Goal: Task Accomplishment & Management: Manage account settings

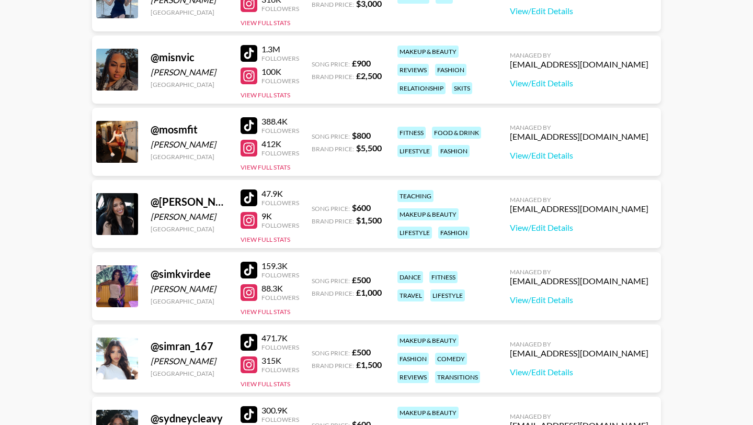
scroll to position [1114, 0]
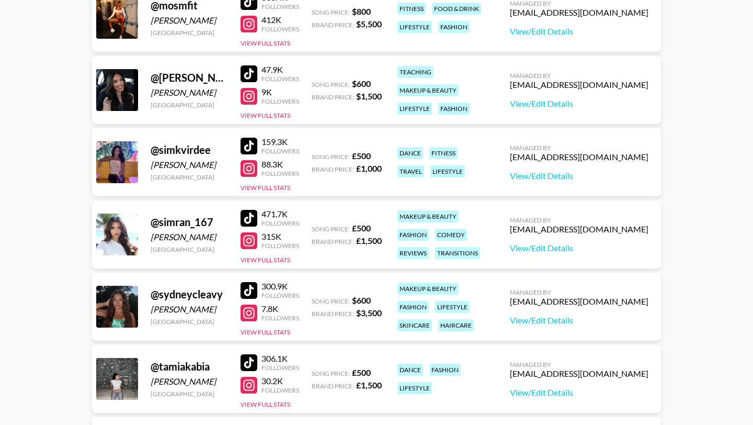
click at [258, 284] on link at bounding box center [251, 290] width 21 height 17
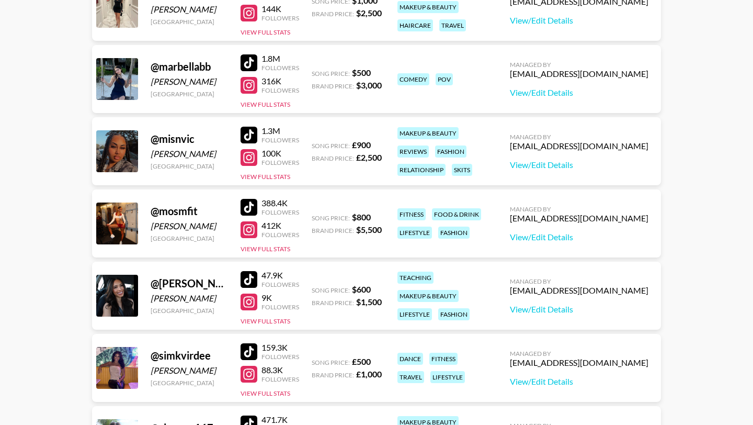
scroll to position [772, 0]
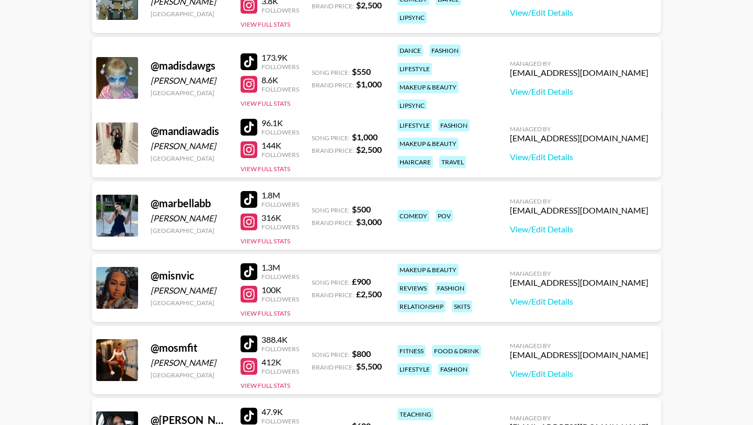
click at [247, 54] on div at bounding box center [249, 61] width 17 height 17
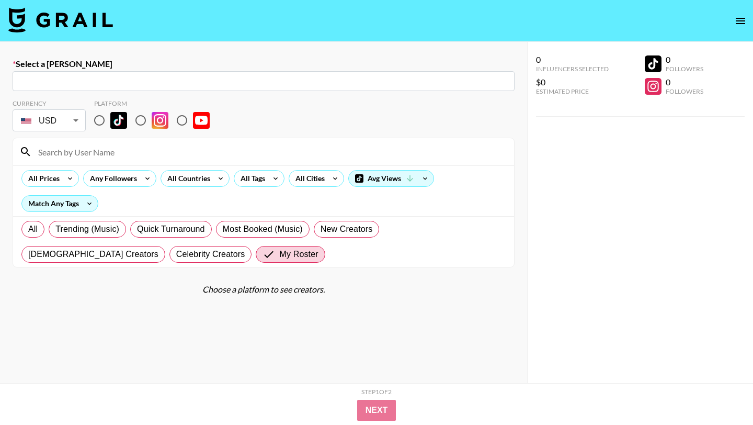
click at [54, 18] on img at bounding box center [60, 19] width 105 height 25
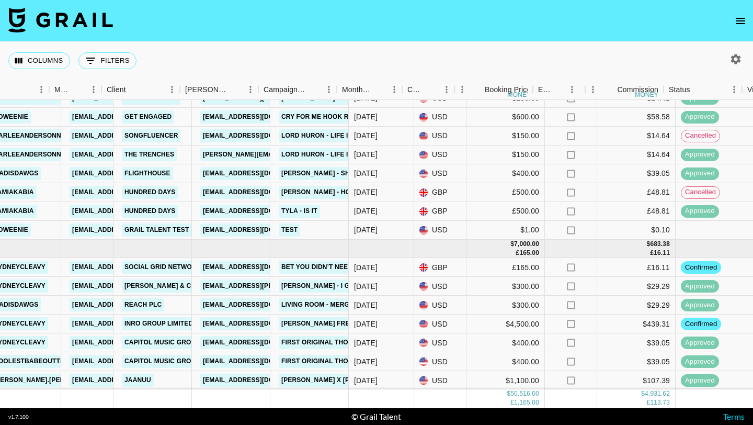
scroll to position [964, 322]
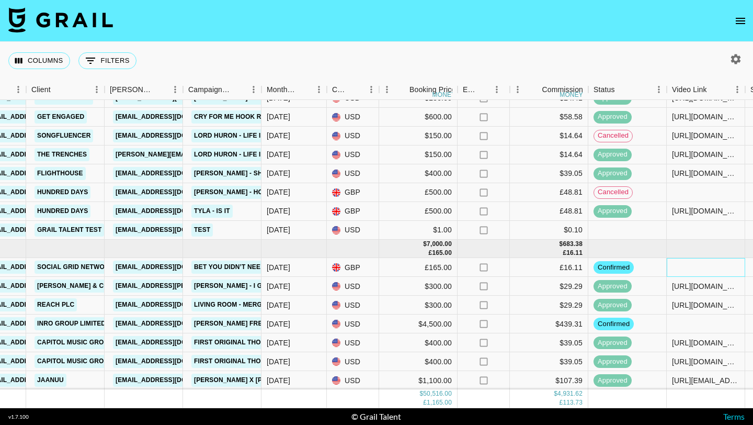
click at [671, 261] on div at bounding box center [706, 267] width 78 height 19
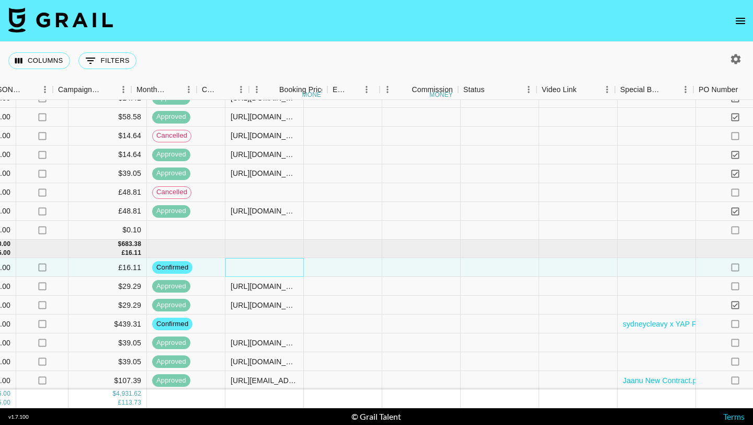
scroll to position [964, 984]
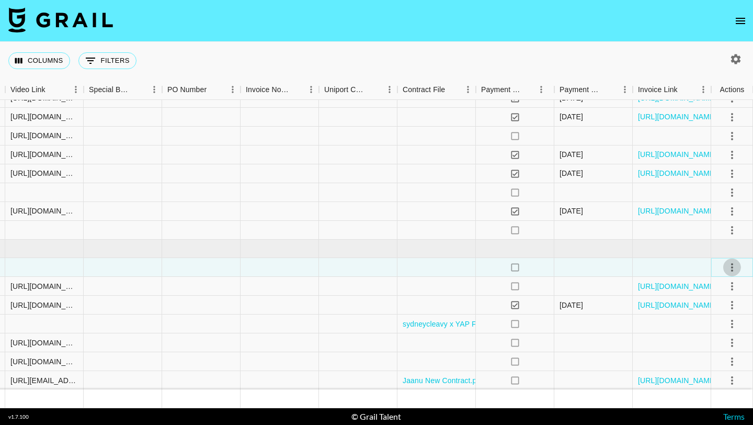
click at [731, 266] on icon "select merge strategy" at bounding box center [732, 267] width 2 height 8
click at [710, 330] on li "Draft Created" at bounding box center [719, 327] width 68 height 19
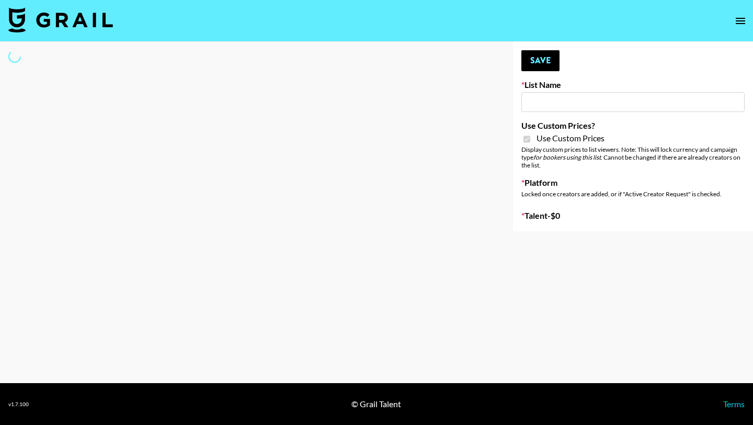
type input "Kids / Toy Accounts"
checkbox input "true"
select select "Brand"
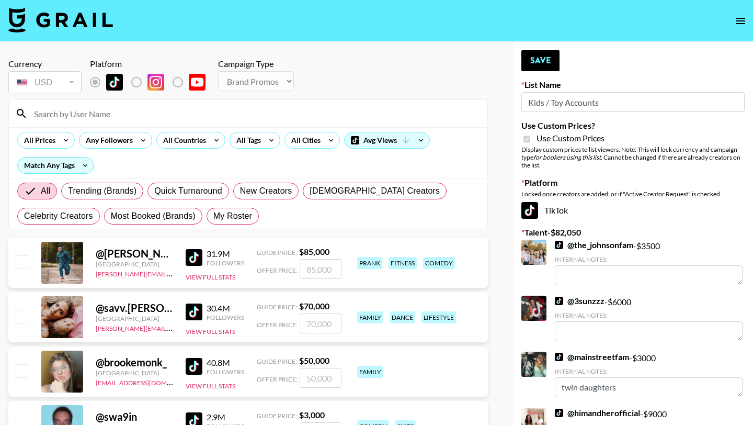
click at [277, 110] on input at bounding box center [255, 113] width 454 height 17
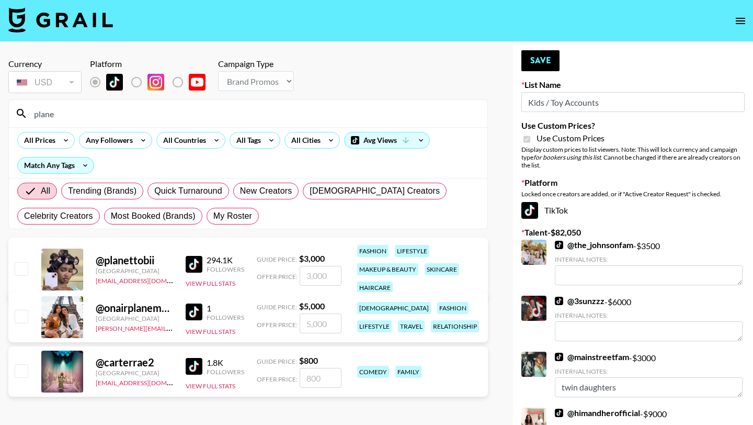
type input "plane"
click at [17, 371] on input "checkbox" at bounding box center [21, 370] width 13 height 13
checkbox input "true"
type input "800"
drag, startPoint x: 305, startPoint y: 378, endPoint x: 274, endPoint y: 372, distance: 31.5
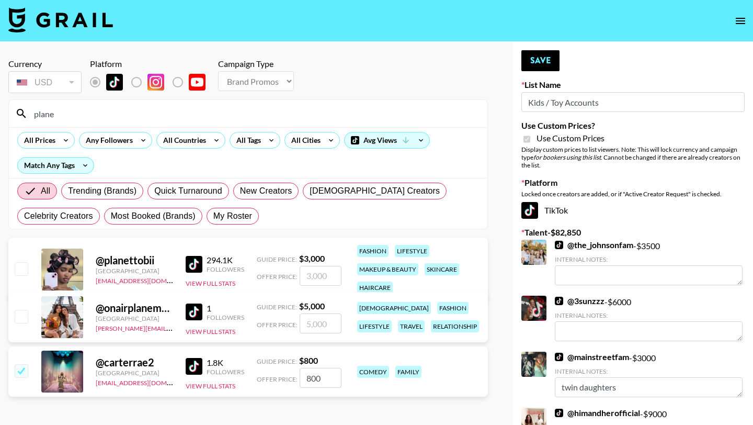
click at [292, 378] on div "Offer Price: 800" at bounding box center [299, 378] width 85 height 20
checkbox input "false"
checkbox input "true"
type input "1000"
click at [538, 57] on button "Save" at bounding box center [541, 60] width 38 height 21
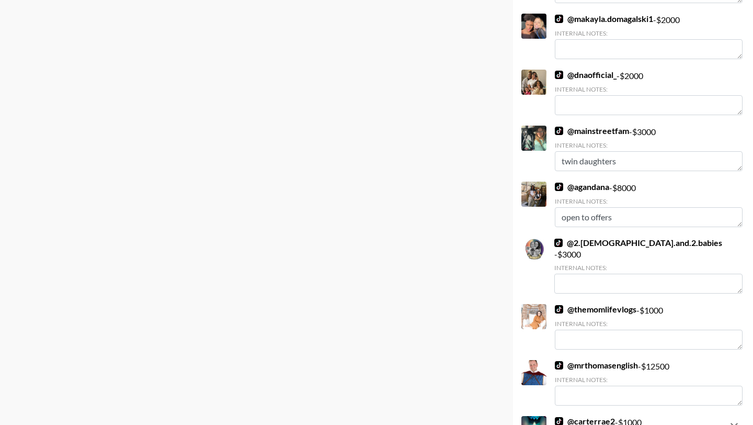
scroll to position [1186, 0]
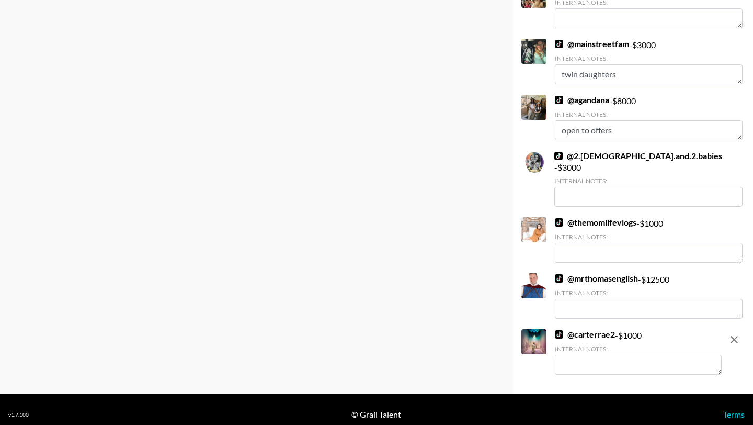
click at [608, 355] on textarea at bounding box center [638, 365] width 167 height 20
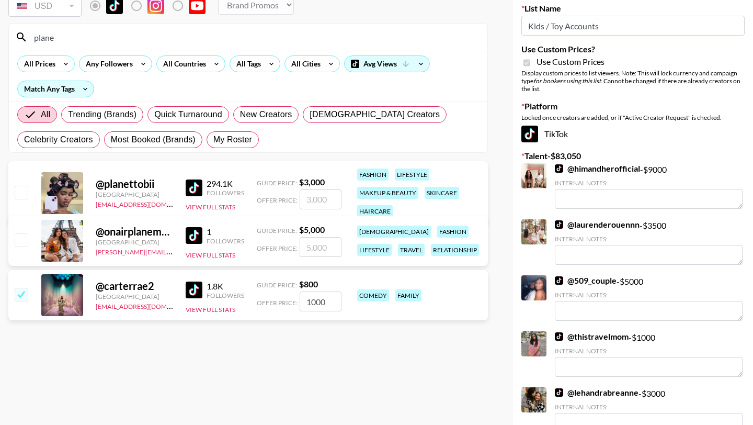
scroll to position [0, 0]
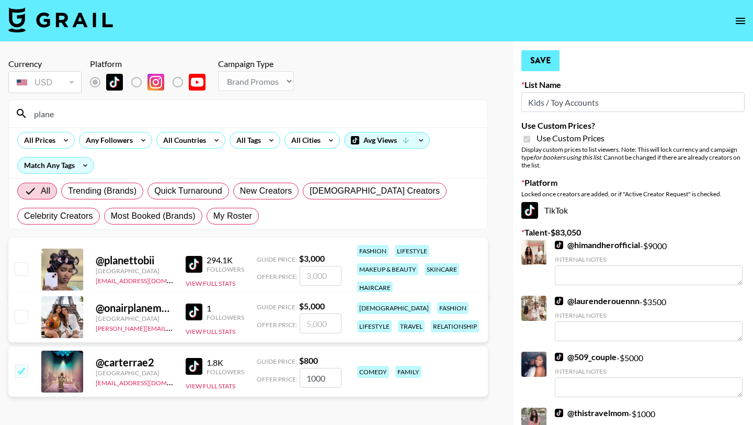
type textarea "IG has better engagement"
click at [540, 55] on button "Save" at bounding box center [541, 60] width 38 height 21
